Goal: Task Accomplishment & Management: Use online tool/utility

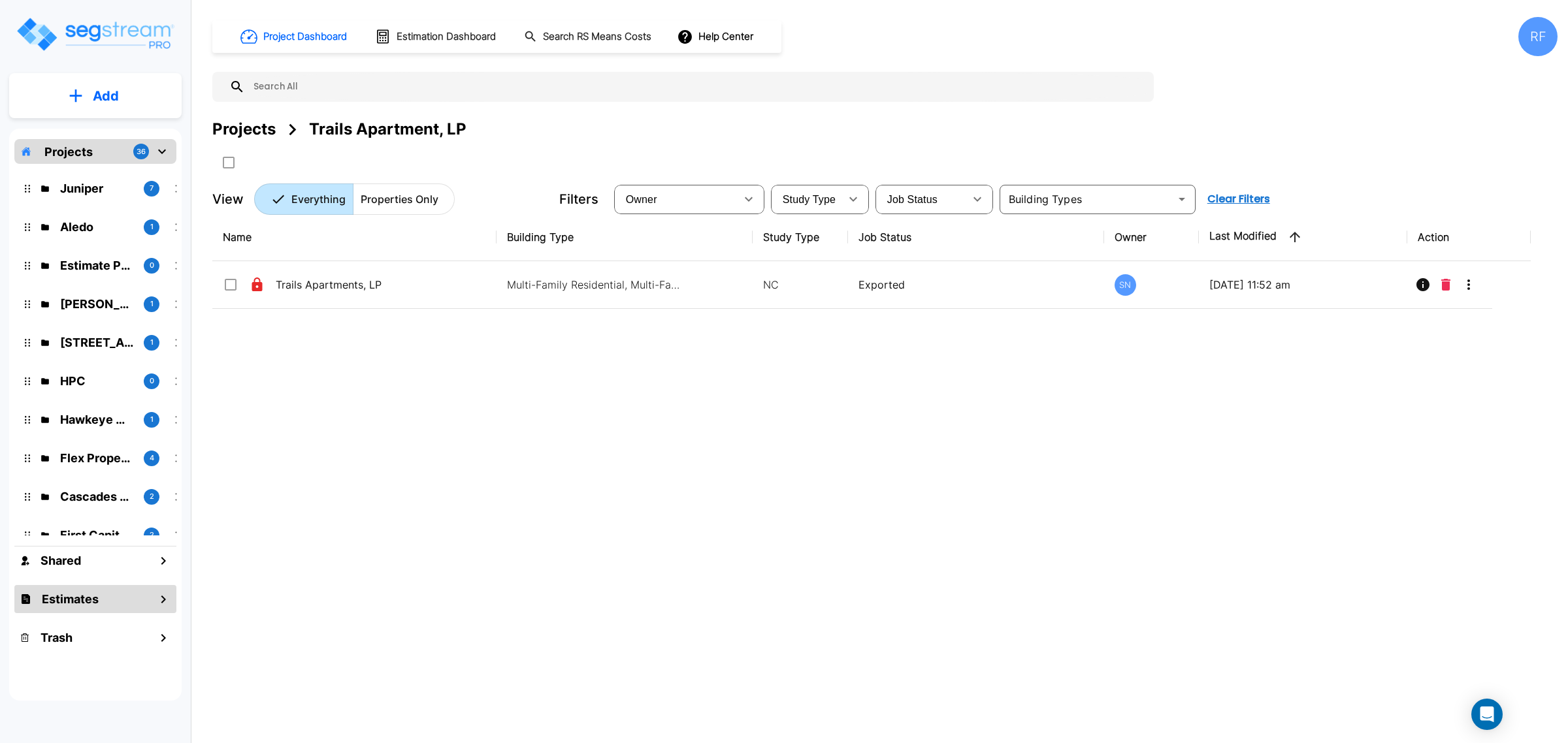
click at [139, 592] on div "Estimates" at bounding box center [95, 599] width 162 height 28
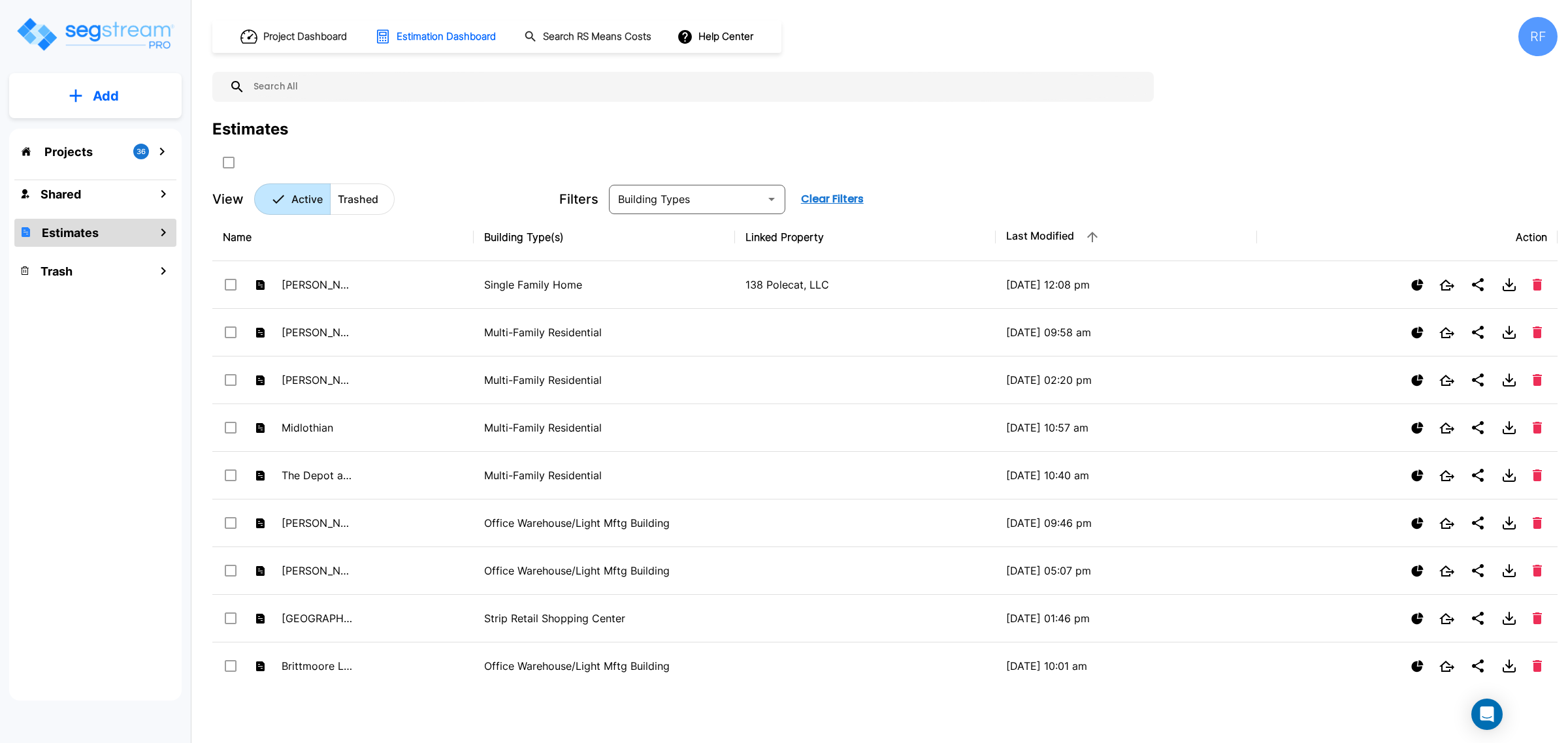
click at [100, 95] on p "Add" at bounding box center [106, 96] width 26 height 20
click at [116, 197] on button "Add Estimate" at bounding box center [95, 207] width 96 height 26
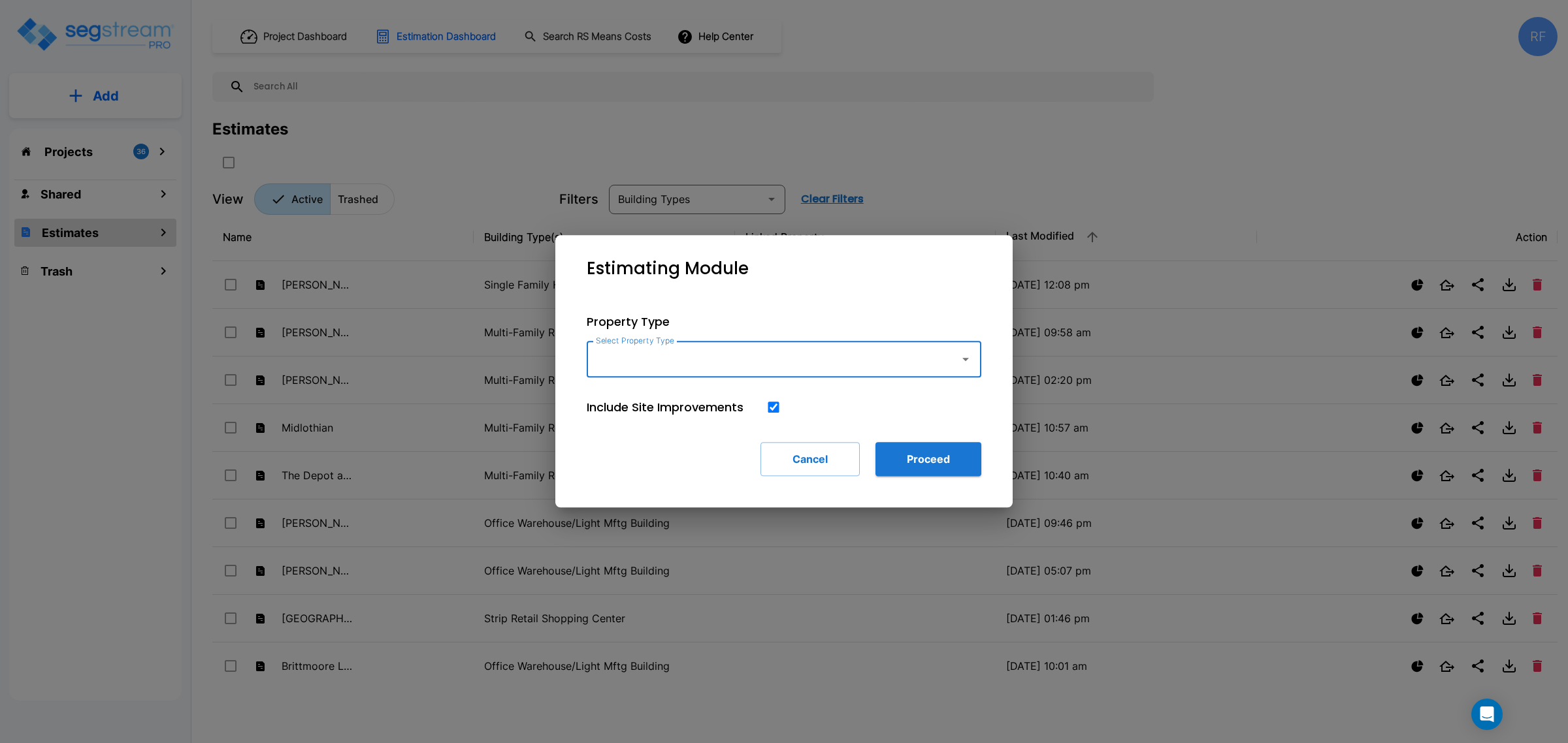
click at [722, 360] on input "Select Property Type" at bounding box center [770, 359] width 355 height 25
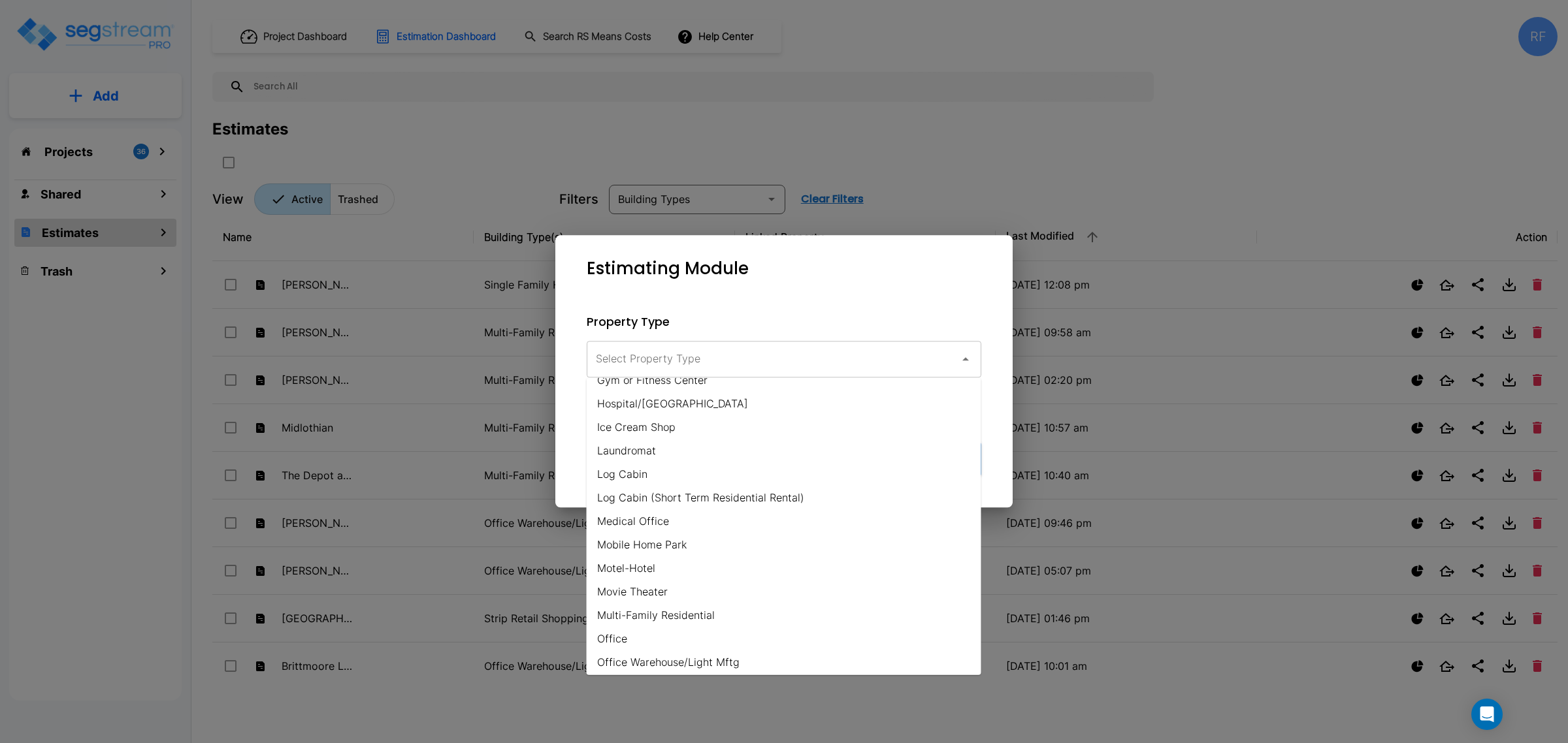
scroll to position [562, 0]
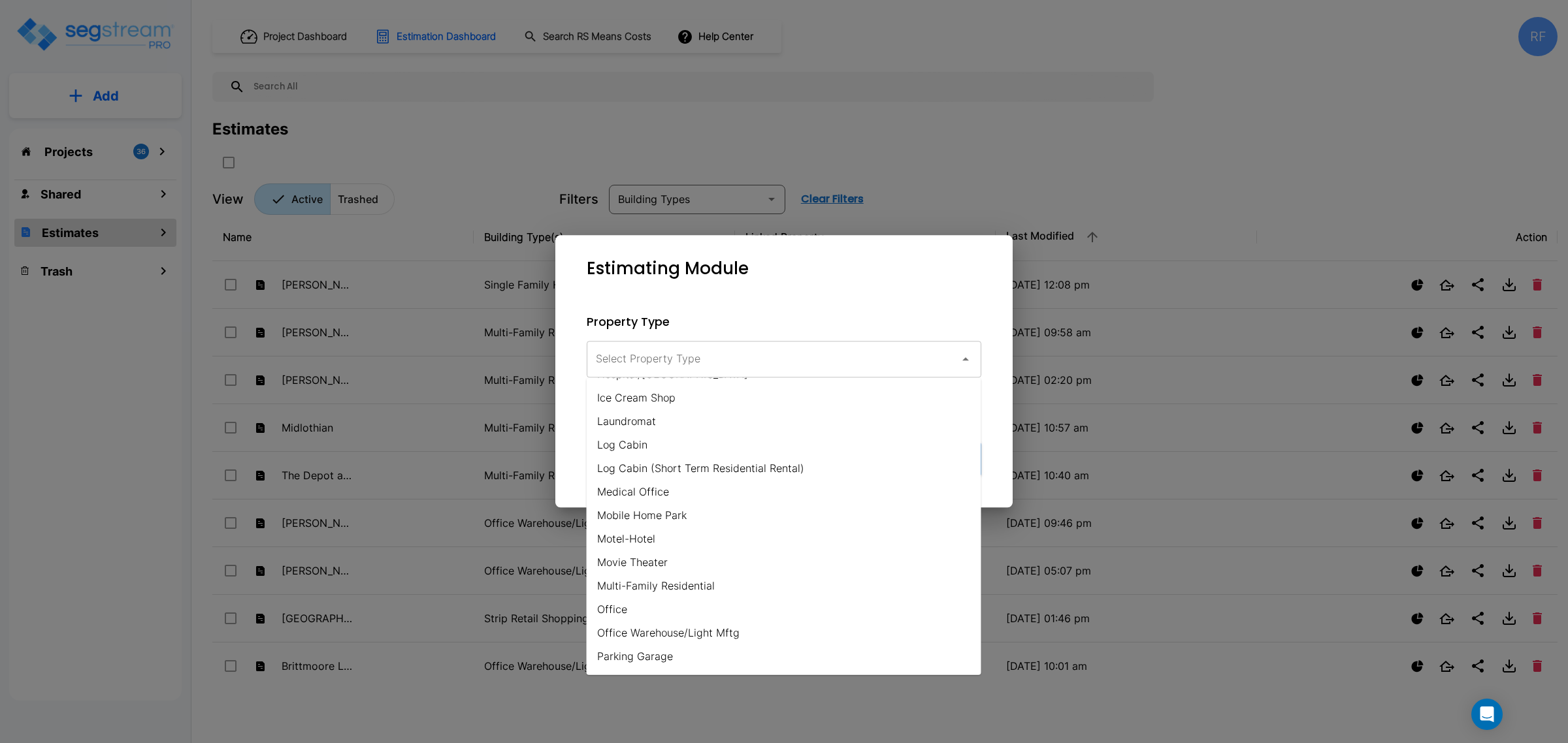
click at [658, 517] on li "Mobile Home Park" at bounding box center [784, 515] width 394 height 24
type input "Mobile Home Park"
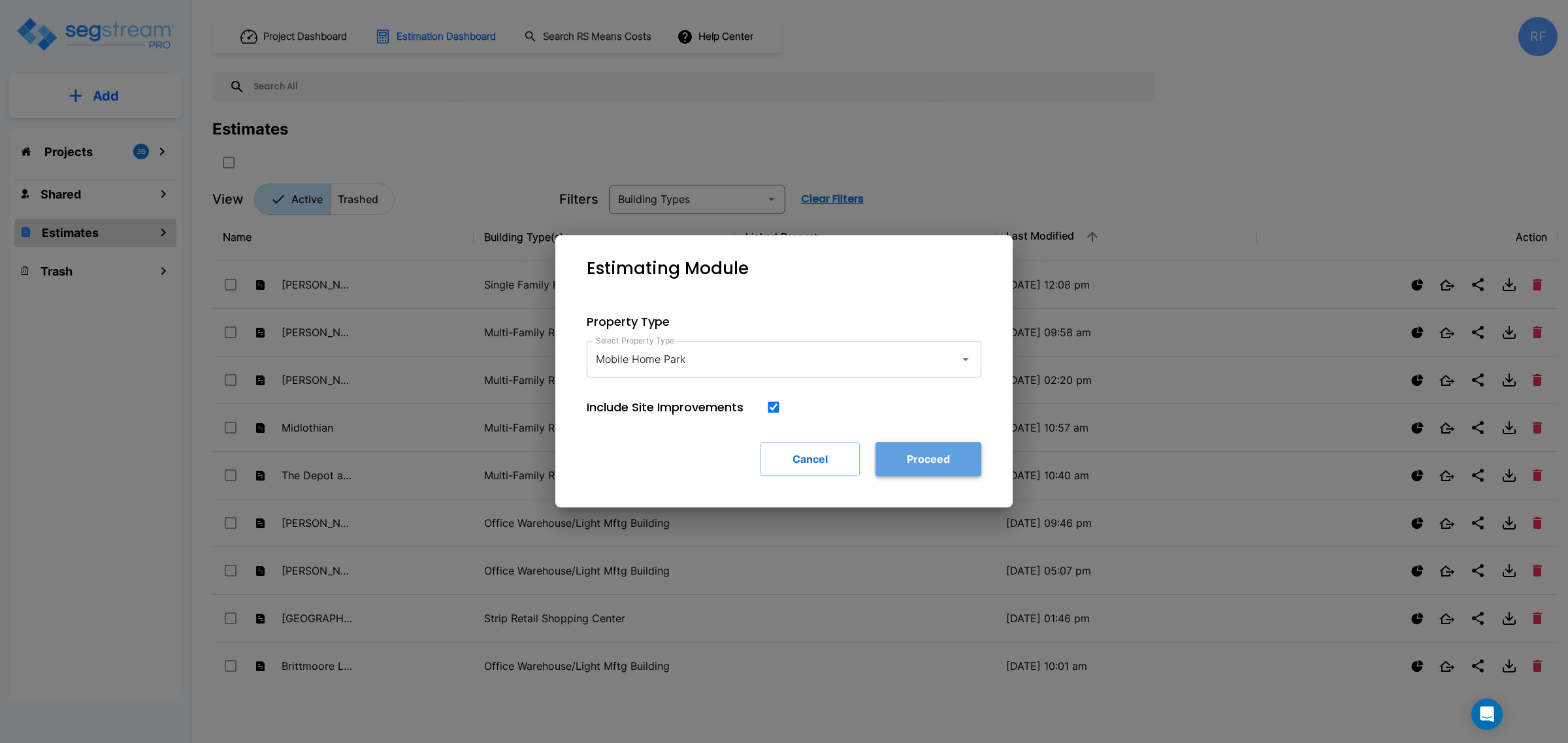
click at [942, 462] on button "Proceed" at bounding box center [928, 458] width 106 height 34
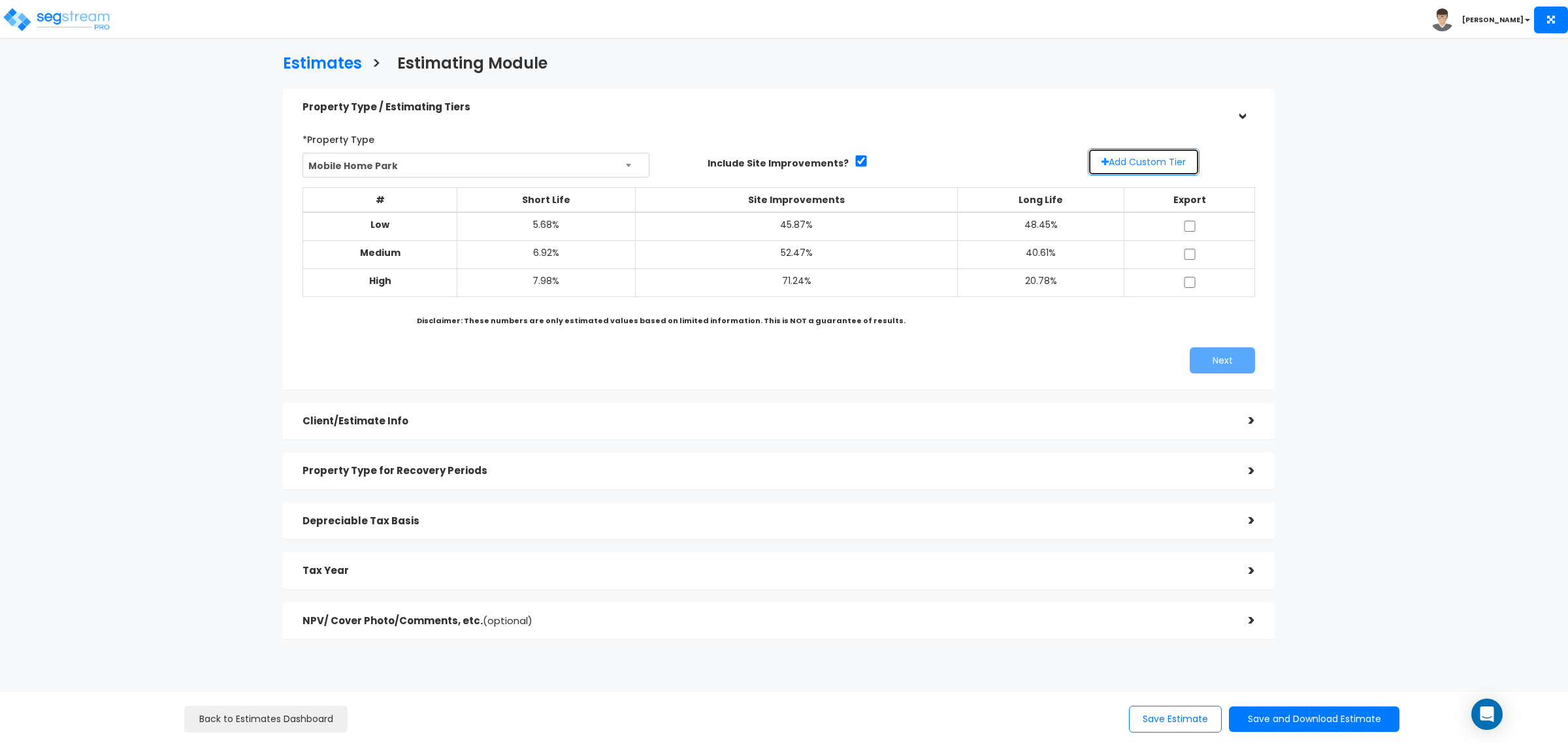
click at [1179, 174] on button "Add Custom Tier" at bounding box center [1143, 161] width 112 height 27
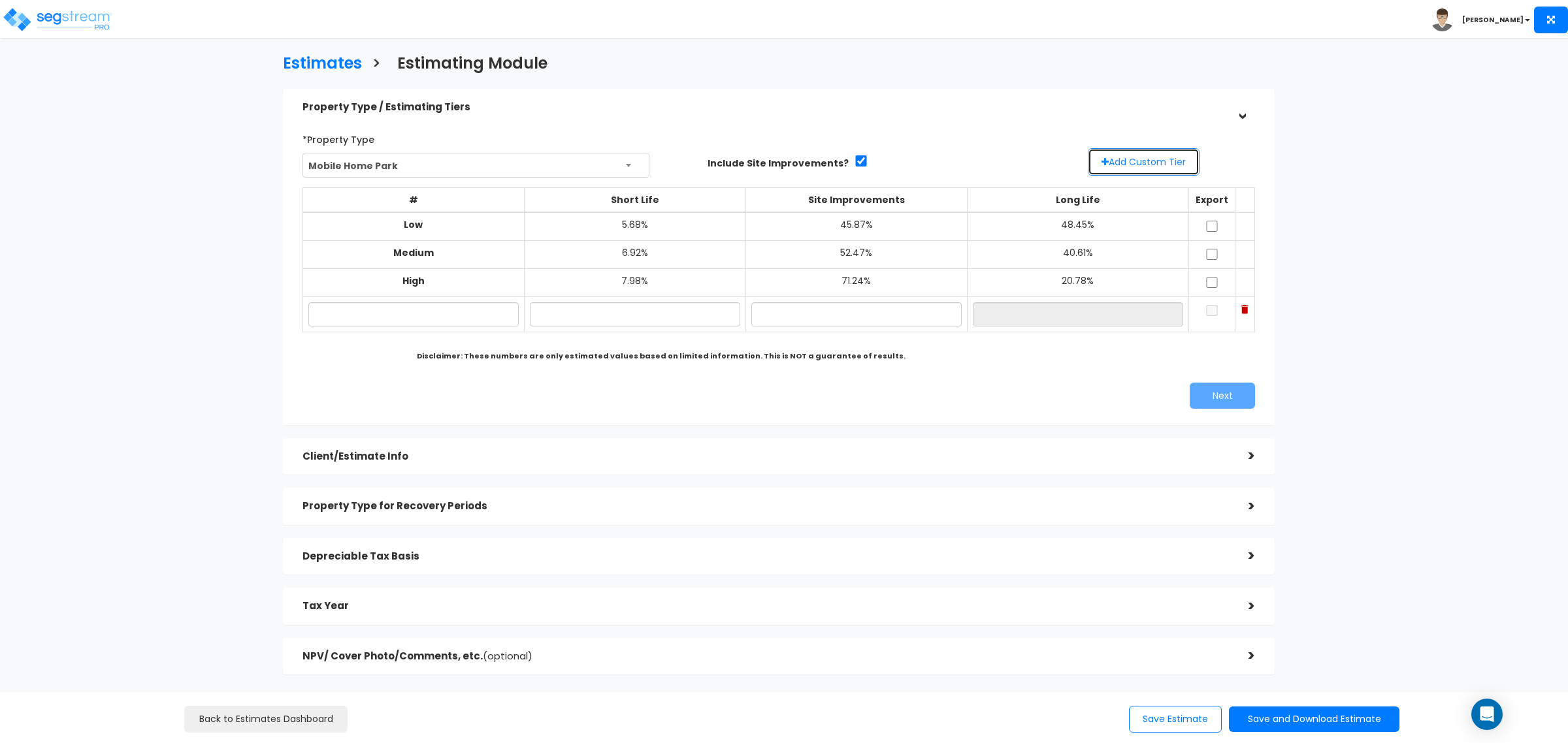
click at [1164, 168] on button "Add Custom Tier" at bounding box center [1143, 161] width 112 height 27
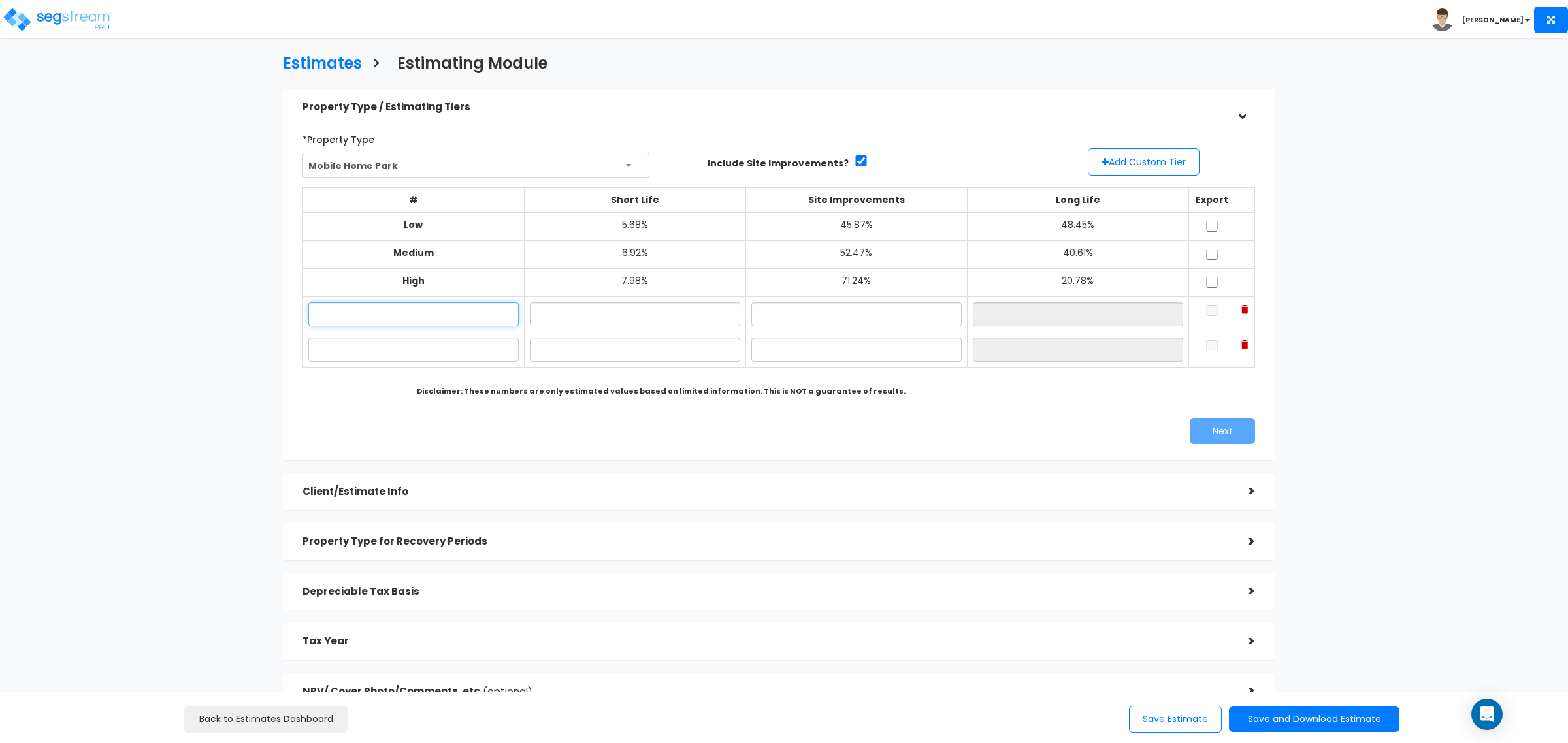
click at [426, 310] on input "text" at bounding box center [414, 313] width 211 height 24
type input "H"
type input "LO"
